Goal: Task Accomplishment & Management: Use online tool/utility

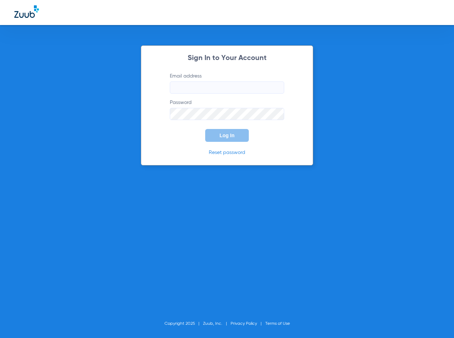
type input "[EMAIL_ADDRESS][DOMAIN_NAME]"
click at [232, 139] on button "Log In" at bounding box center [227, 135] width 44 height 13
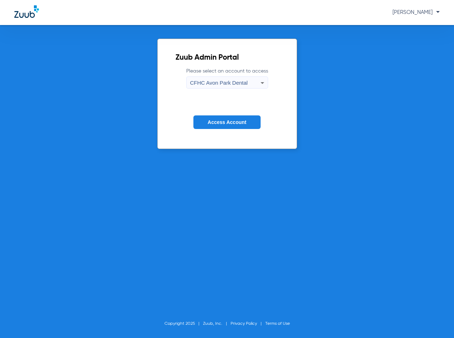
click at [262, 86] on icon at bounding box center [262, 83] width 9 height 9
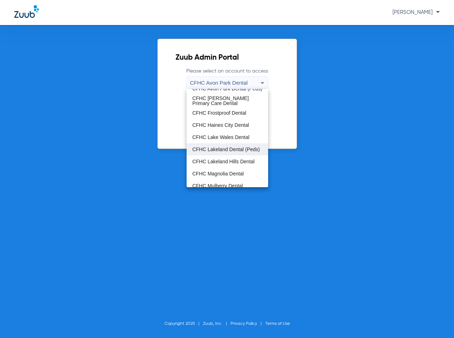
scroll to position [48, 0]
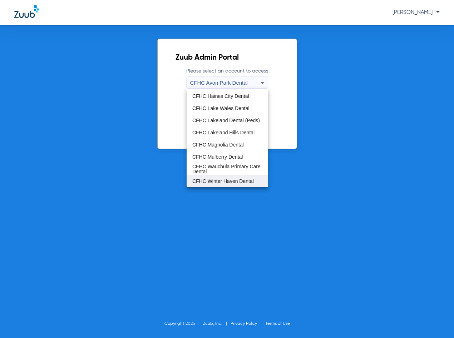
click at [243, 181] on span "CFHC Winter Haven Dental" at bounding box center [222, 181] width 61 height 5
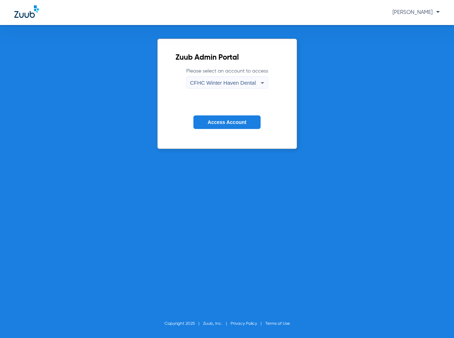
click at [229, 123] on span "Access Account" at bounding box center [227, 122] width 39 height 6
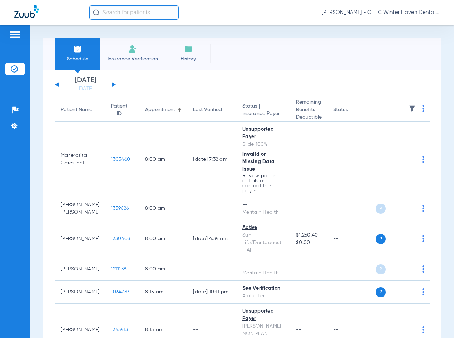
click at [113, 86] on button at bounding box center [113, 84] width 4 height 5
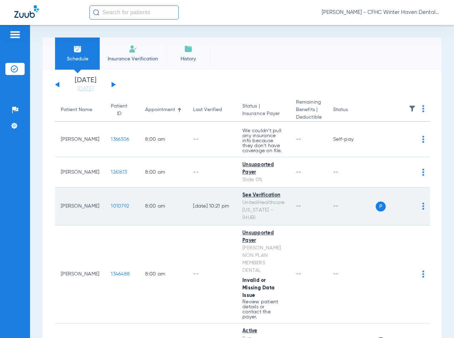
click at [114, 204] on span "1010792" at bounding box center [120, 206] width 18 height 5
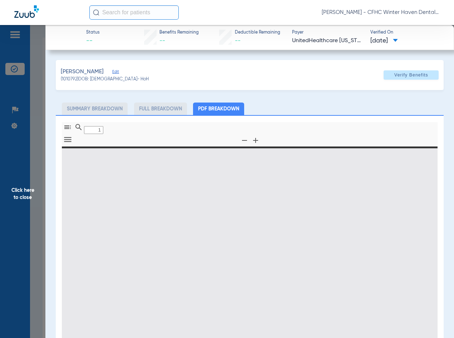
type input "0"
select select "page-width"
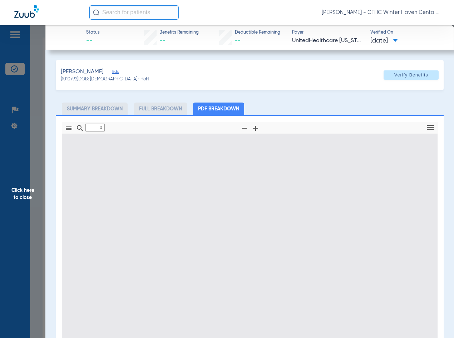
type input "1"
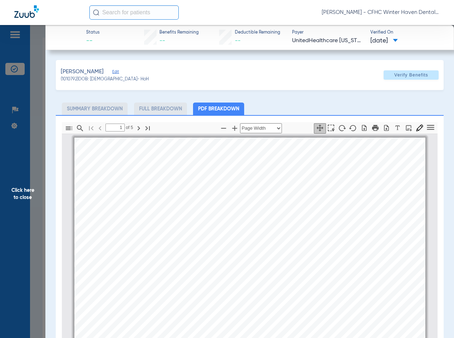
scroll to position [4, 0]
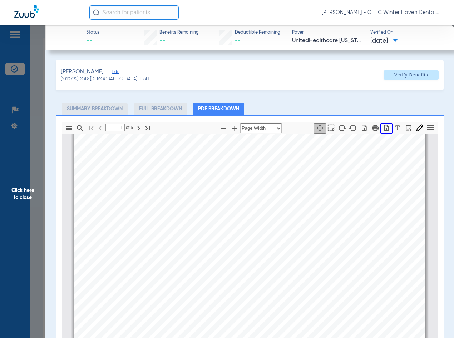
click at [384, 130] on icon "button" at bounding box center [386, 128] width 5 height 6
click at [25, 197] on span "Click here to close" at bounding box center [22, 194] width 45 height 338
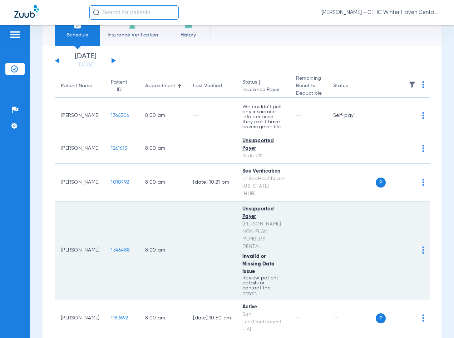
scroll to position [71, 0]
